Goal: Information Seeking & Learning: Learn about a topic

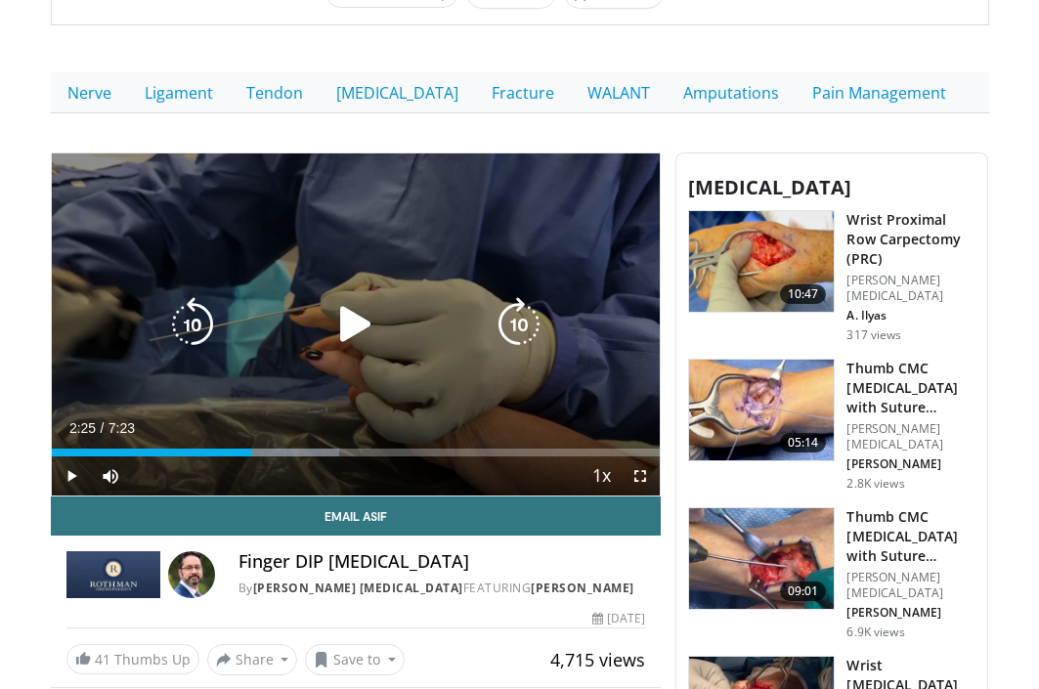
click at [353, 315] on icon "Video Player" at bounding box center [355, 324] width 55 height 55
click at [184, 319] on icon "Video Player" at bounding box center [192, 324] width 55 height 55
click at [183, 319] on icon "Video Player" at bounding box center [192, 324] width 55 height 55
click at [515, 321] on icon "Video Player" at bounding box center [519, 324] width 55 height 55
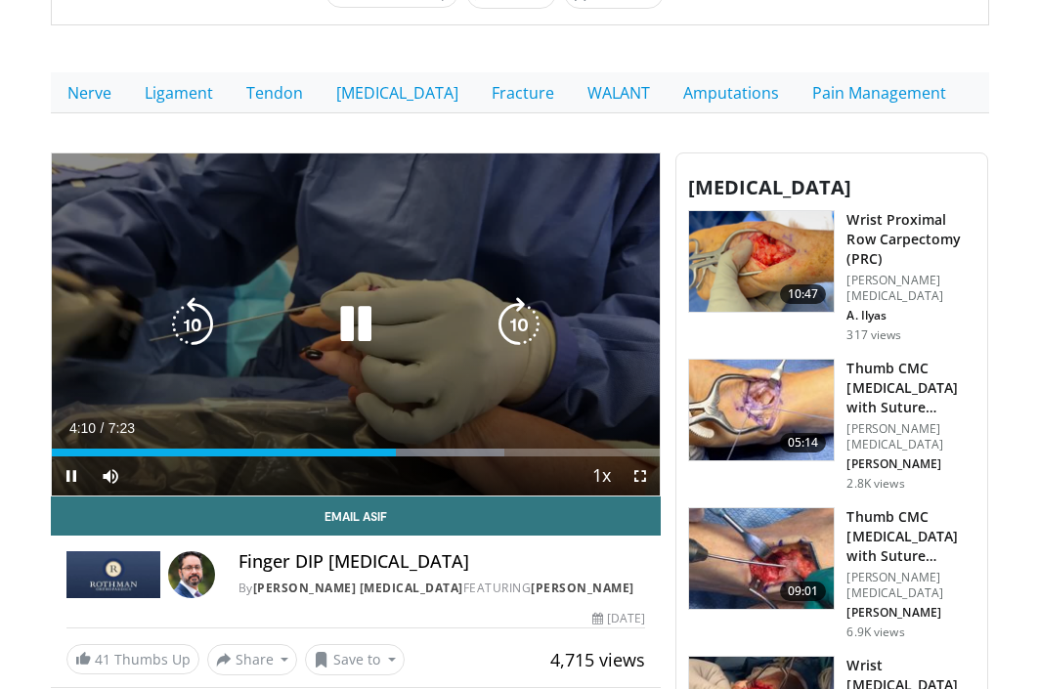
click at [504, 294] on div "10 seconds Tap to unmute" at bounding box center [356, 324] width 609 height 342
click at [338, 313] on icon "Video Player" at bounding box center [355, 324] width 55 height 55
click at [541, 320] on icon "Video Player" at bounding box center [519, 324] width 55 height 55
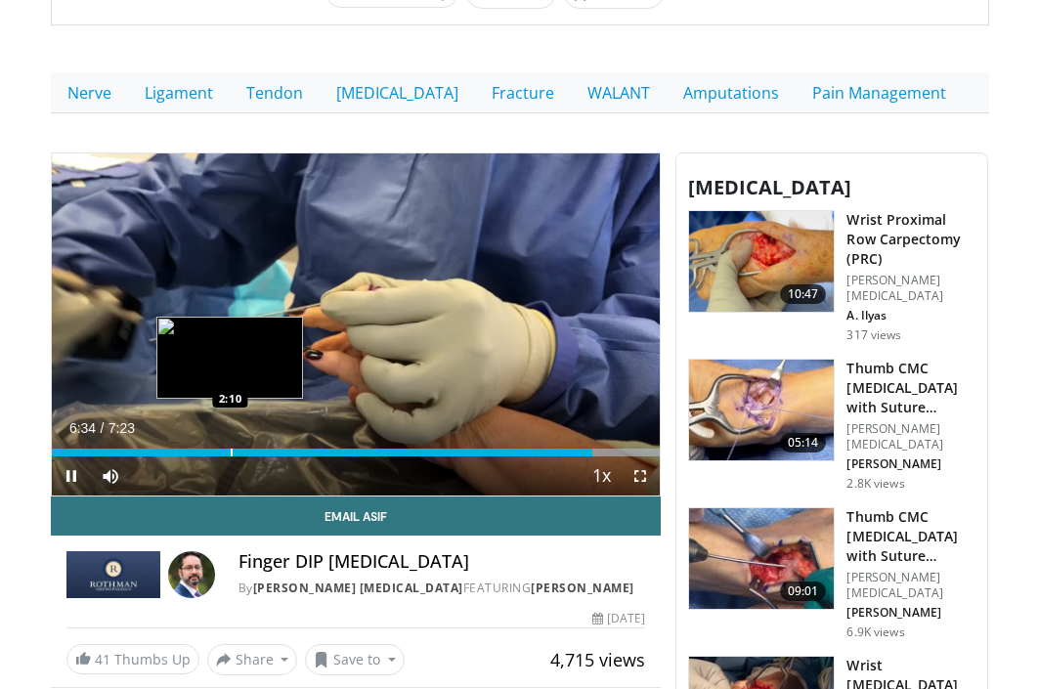
click at [224, 451] on div "Loaded : 100.00% 6:34 2:10" at bounding box center [356, 453] width 609 height 8
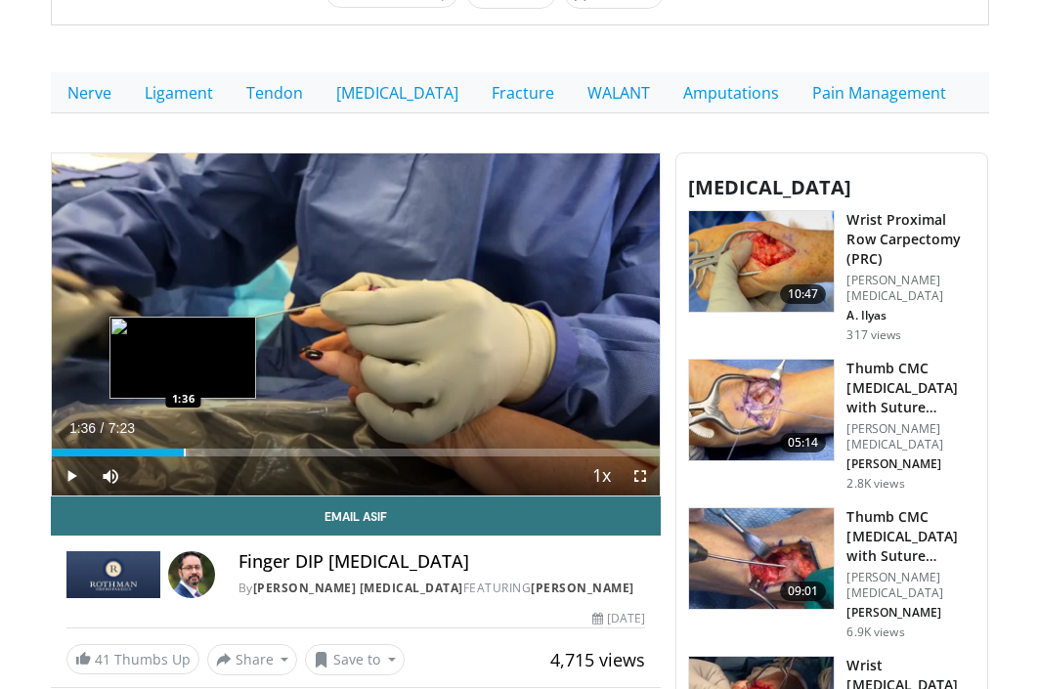
click at [183, 447] on div "Loaded : 22.56% 1:36 1:36" at bounding box center [356, 447] width 609 height 19
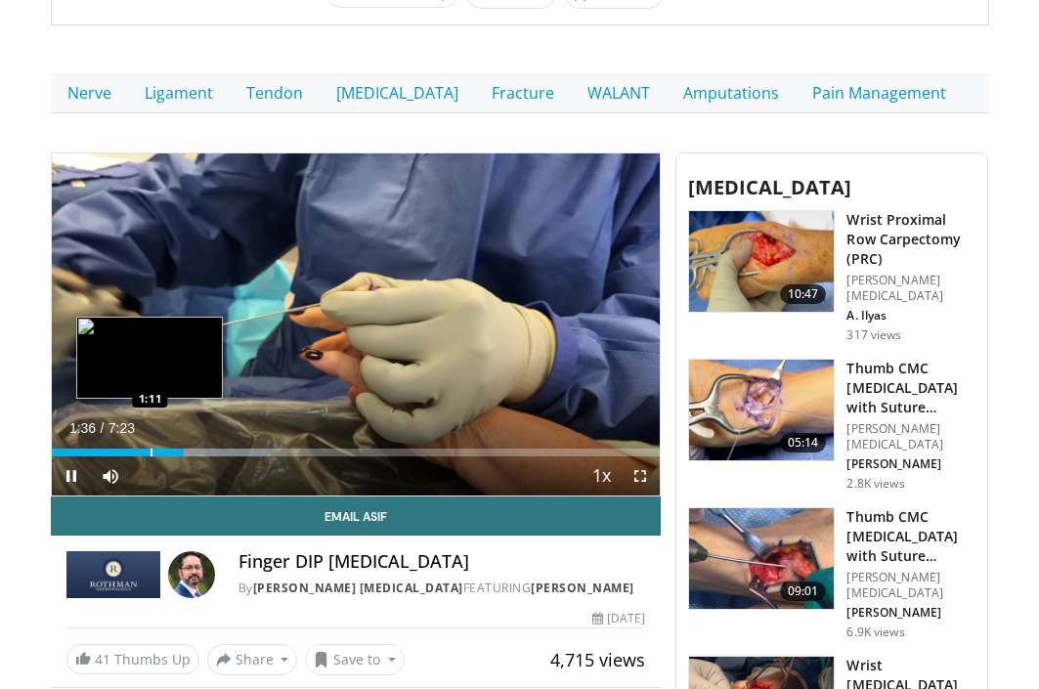
click at [149, 447] on div "Loaded : 36.03% 1:36 1:11" at bounding box center [356, 447] width 609 height 19
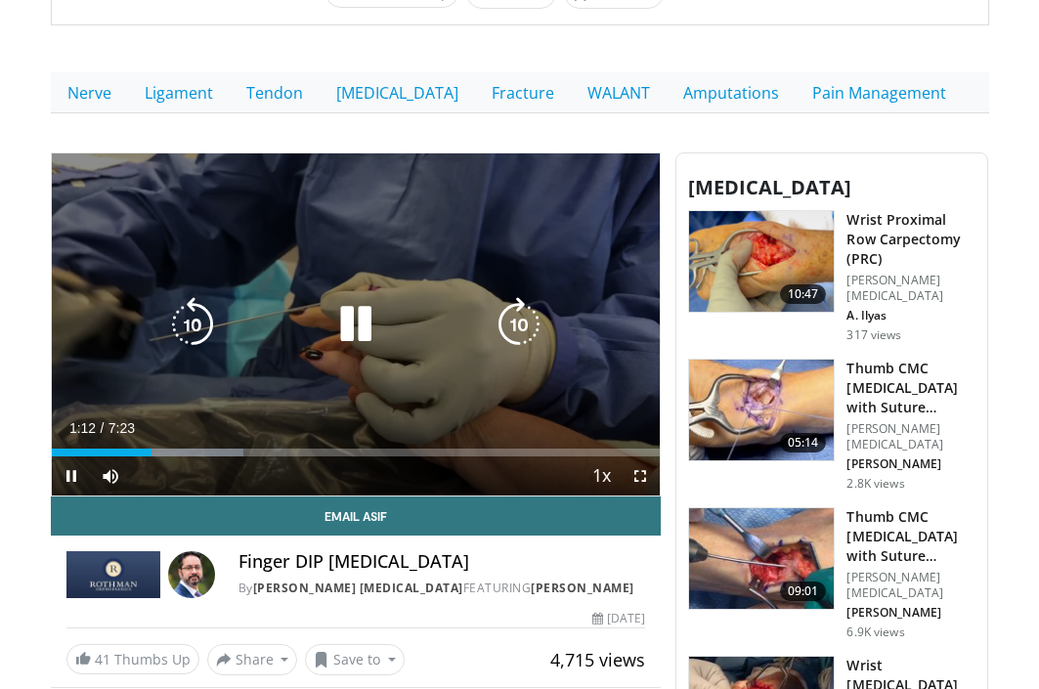
click at [535, 324] on icon "Video Player" at bounding box center [519, 324] width 55 height 55
click at [535, 327] on icon "Video Player" at bounding box center [519, 324] width 55 height 55
click at [179, 325] on icon "Video Player" at bounding box center [192, 324] width 55 height 55
click at [197, 308] on icon "Video Player" at bounding box center [192, 324] width 55 height 55
click at [198, 327] on icon "Video Player" at bounding box center [192, 324] width 55 height 55
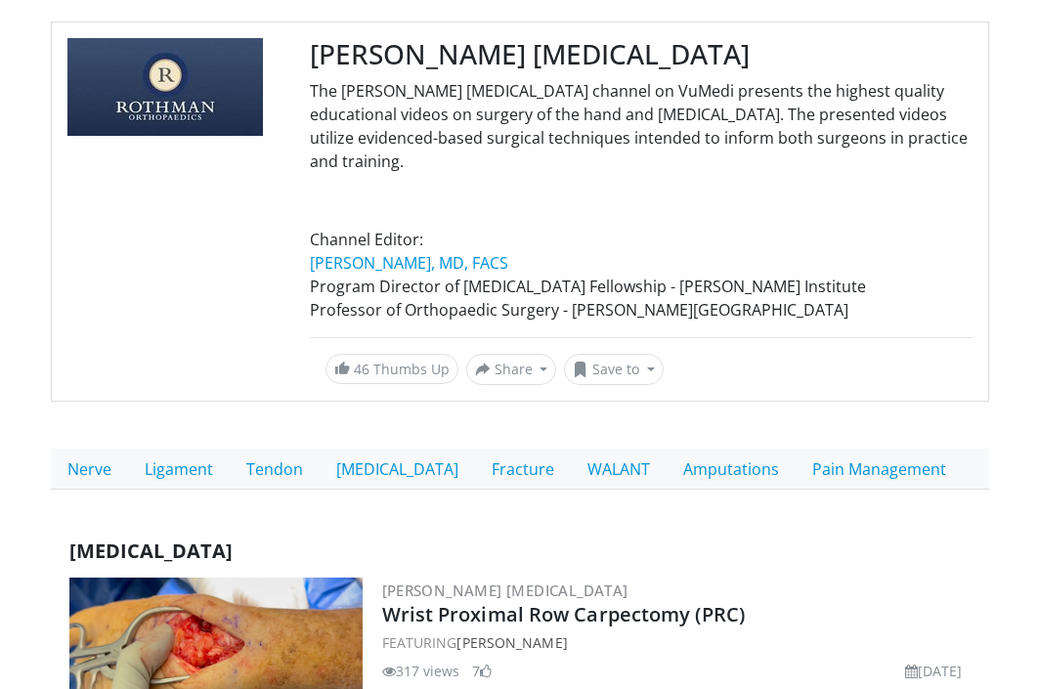
scroll to position [191, 0]
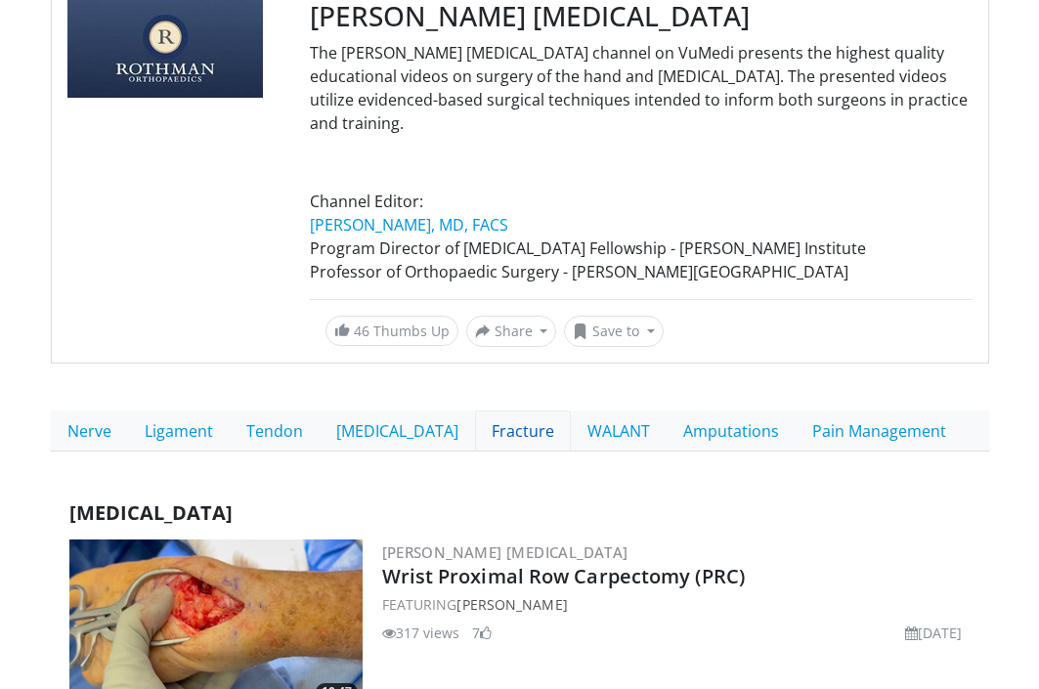
click at [475, 429] on link "Fracture" at bounding box center [523, 431] width 96 height 41
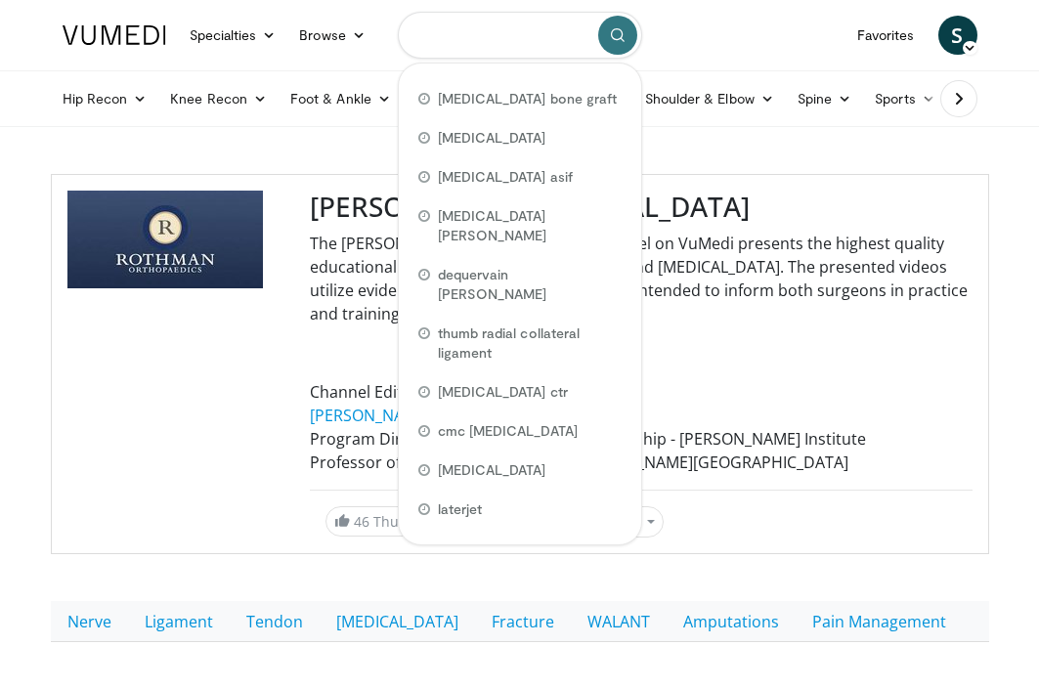
click at [500, 37] on input "Search topics, interventions" at bounding box center [520, 35] width 244 height 47
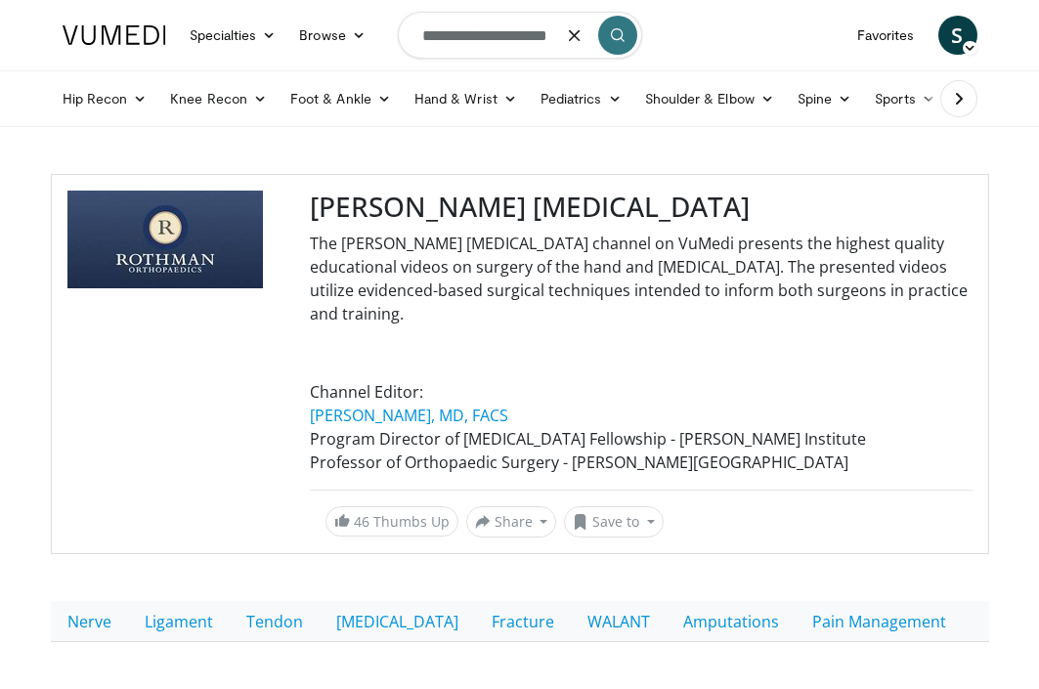
type input "**********"
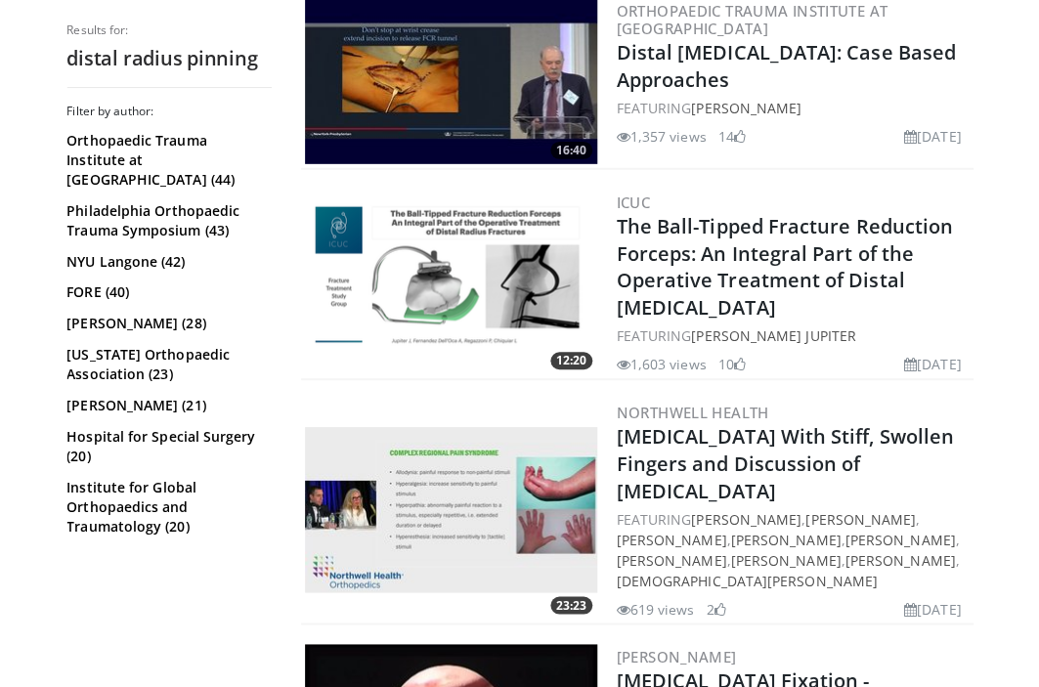
scroll to position [3779, 0]
